Goal: Find specific page/section: Find specific page/section

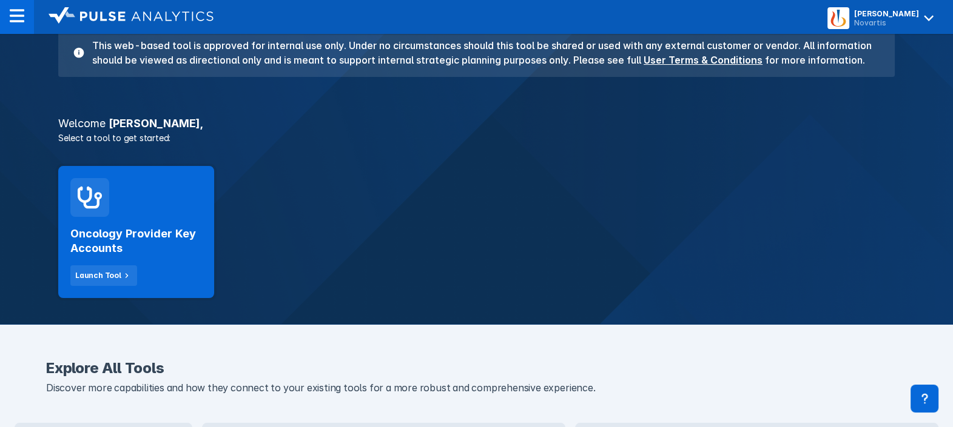
scroll to position [124, 0]
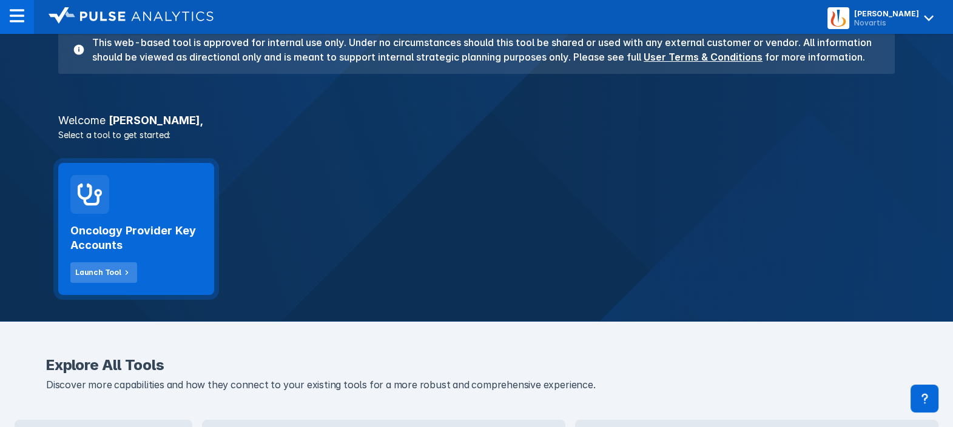
drag, startPoint x: 121, startPoint y: 210, endPoint x: 89, endPoint y: 264, distance: 62.8
click at [89, 264] on button "Launch Tool" at bounding box center [103, 273] width 67 height 21
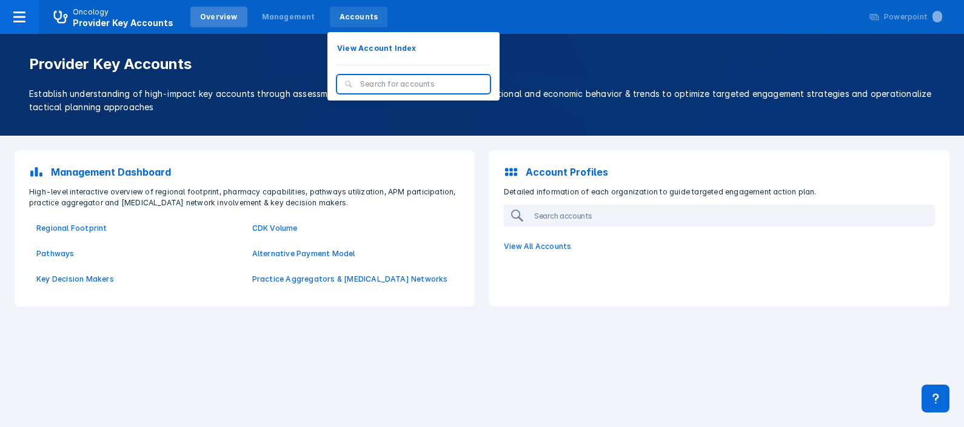
click at [340, 12] on div "Accounts" at bounding box center [359, 17] width 39 height 11
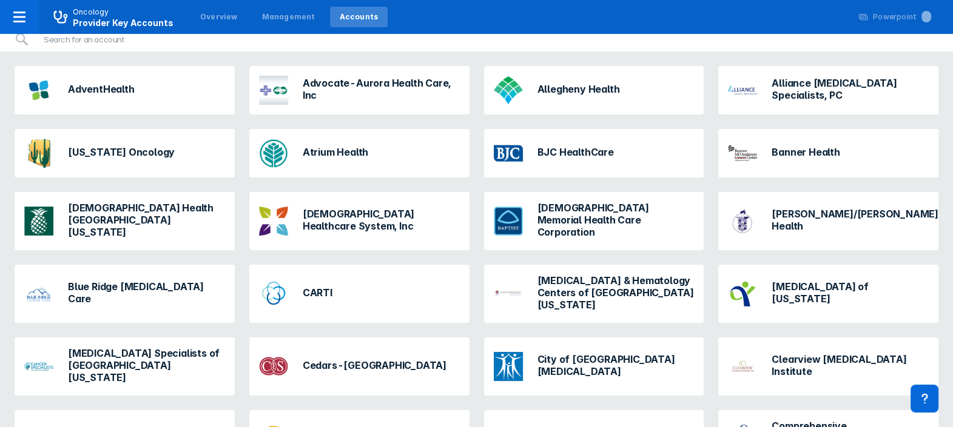
scroll to position [122, 0]
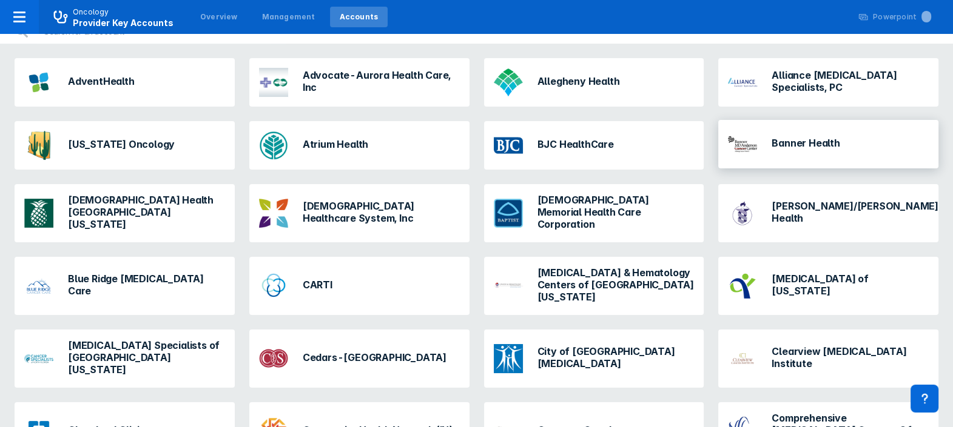
click at [798, 142] on h3 "Banner Health" at bounding box center [805, 143] width 68 height 12
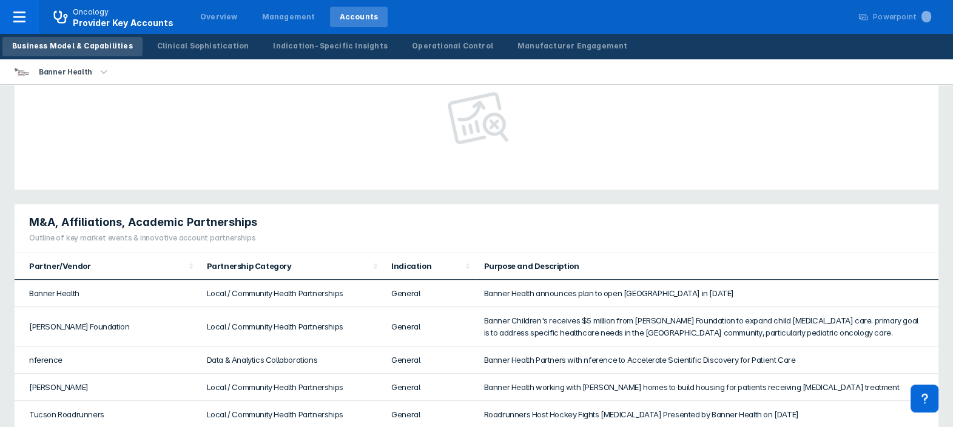
scroll to position [532, 0]
